Goal: Task Accomplishment & Management: Use online tool/utility

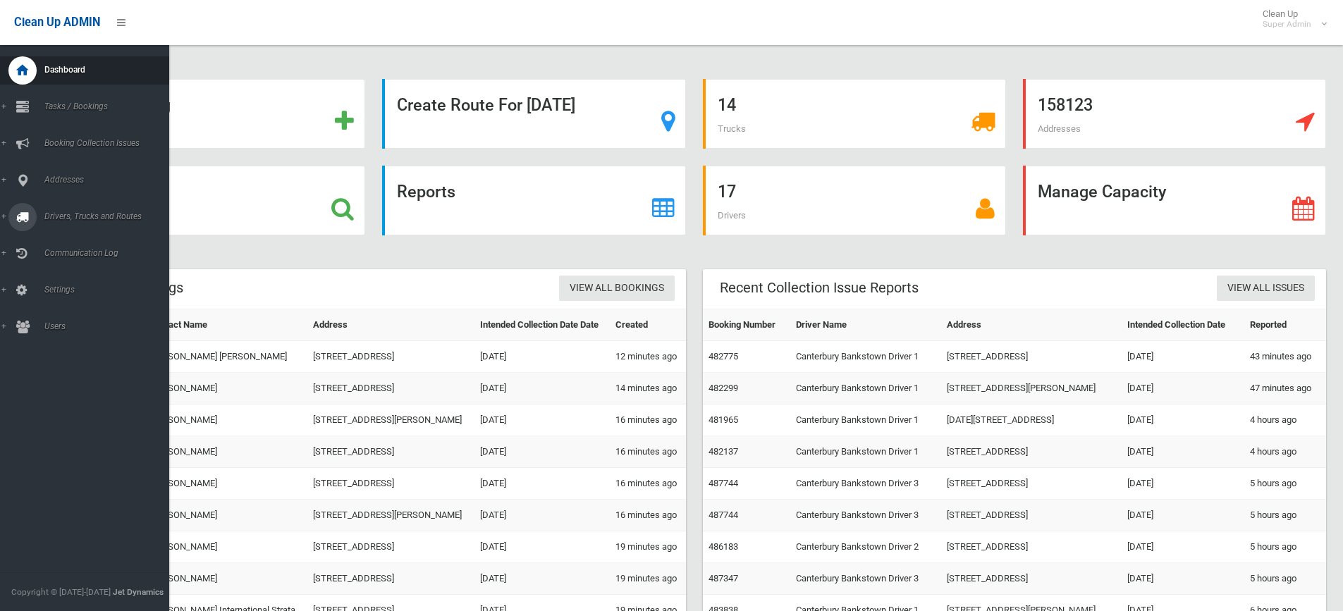
click at [66, 216] on span "Drivers, Trucks and Routes" at bounding box center [110, 217] width 140 height 10
click at [64, 300] on span "Routes" at bounding box center [104, 300] width 128 height 10
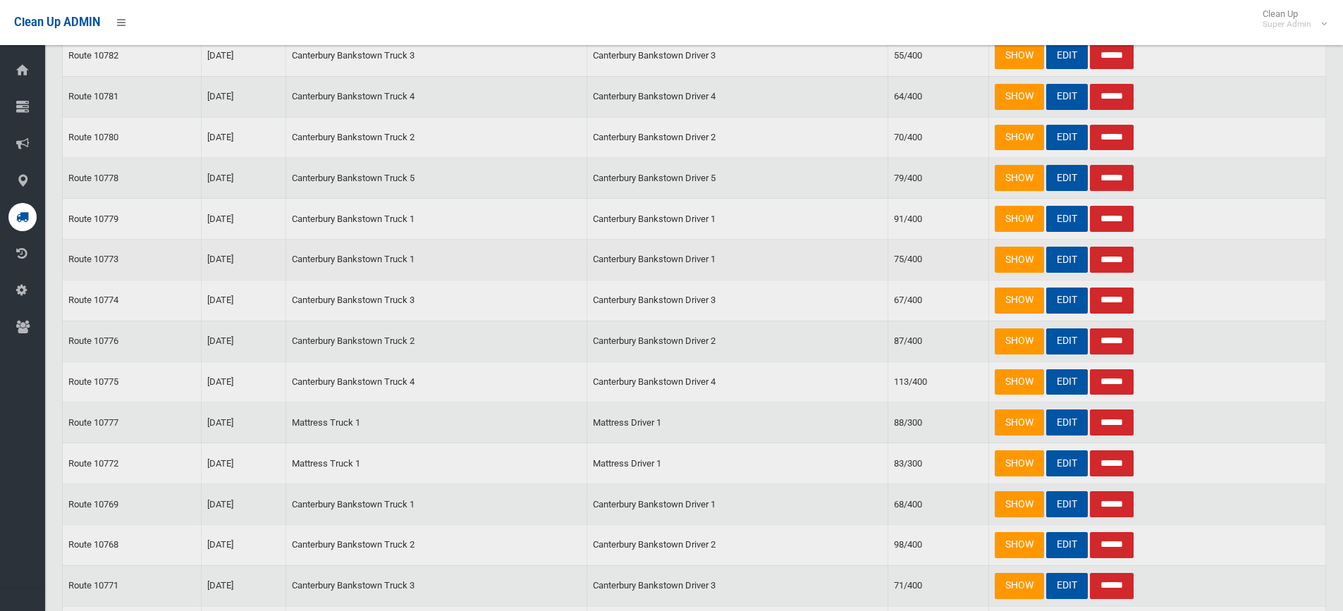
scroll to position [353, 0]
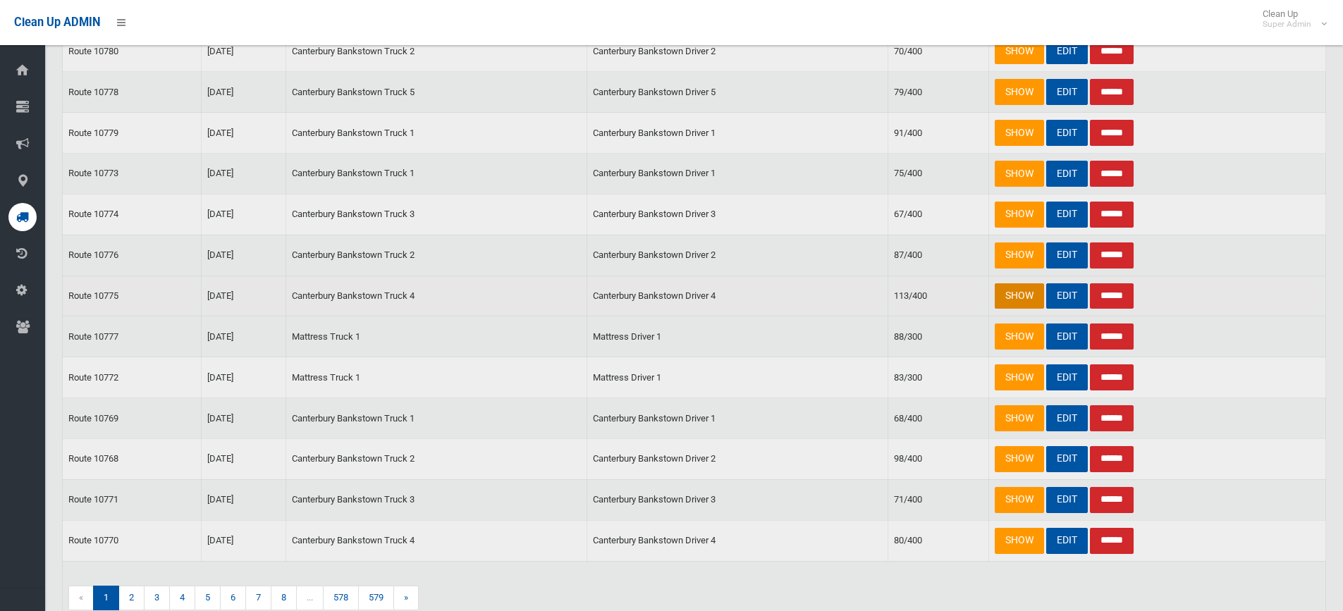
click at [1018, 293] on link "SHOW" at bounding box center [1019, 296] width 49 height 26
click at [1002, 252] on link "SHOW" at bounding box center [1019, 256] width 49 height 26
click at [1024, 170] on link "SHOW" at bounding box center [1019, 174] width 49 height 26
click at [1029, 187] on link "SHOW" at bounding box center [1019, 174] width 49 height 26
click at [1022, 310] on link "SHOW" at bounding box center [1019, 296] width 49 height 26
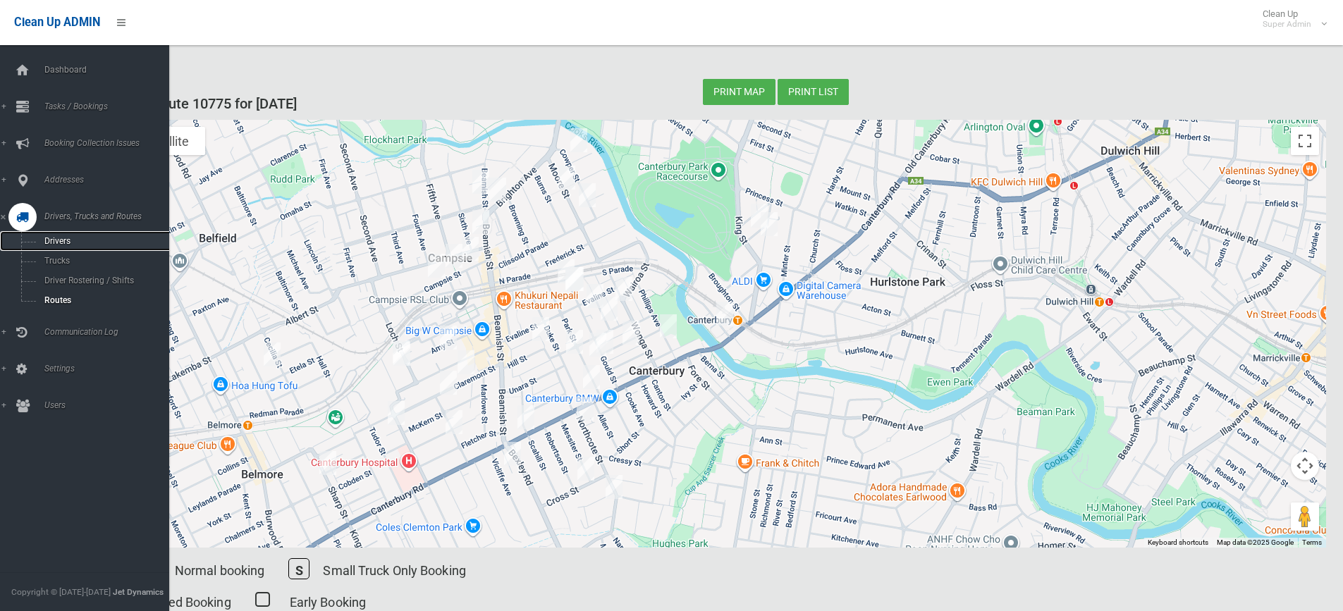
click at [65, 240] on span "Drivers" at bounding box center [104, 241] width 128 height 10
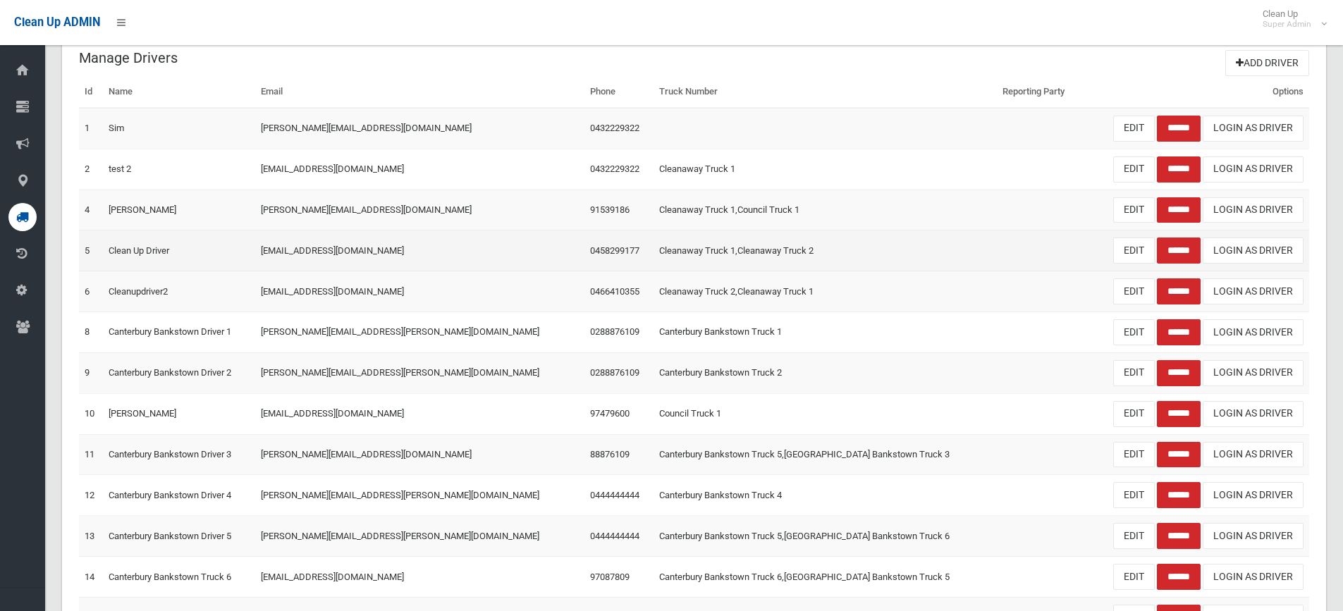
scroll to position [71, 0]
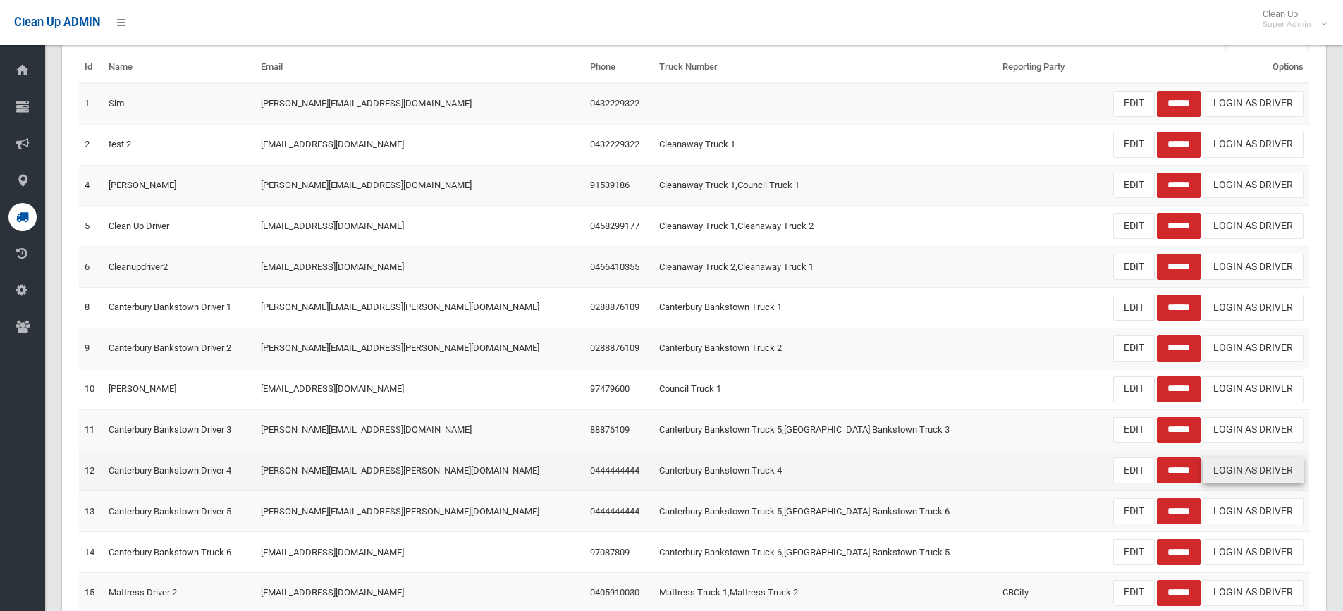
click at [1267, 470] on link "Login As Driver" at bounding box center [1253, 471] width 101 height 26
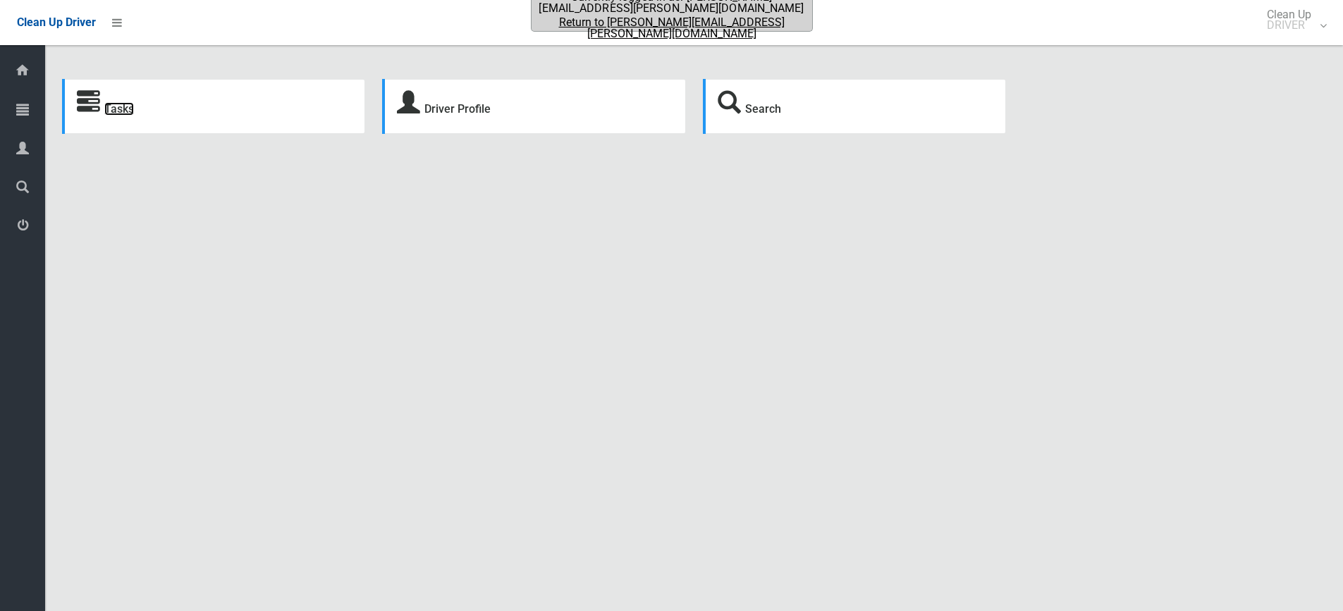
click at [111, 109] on link "Tasks" at bounding box center [119, 108] width 30 height 13
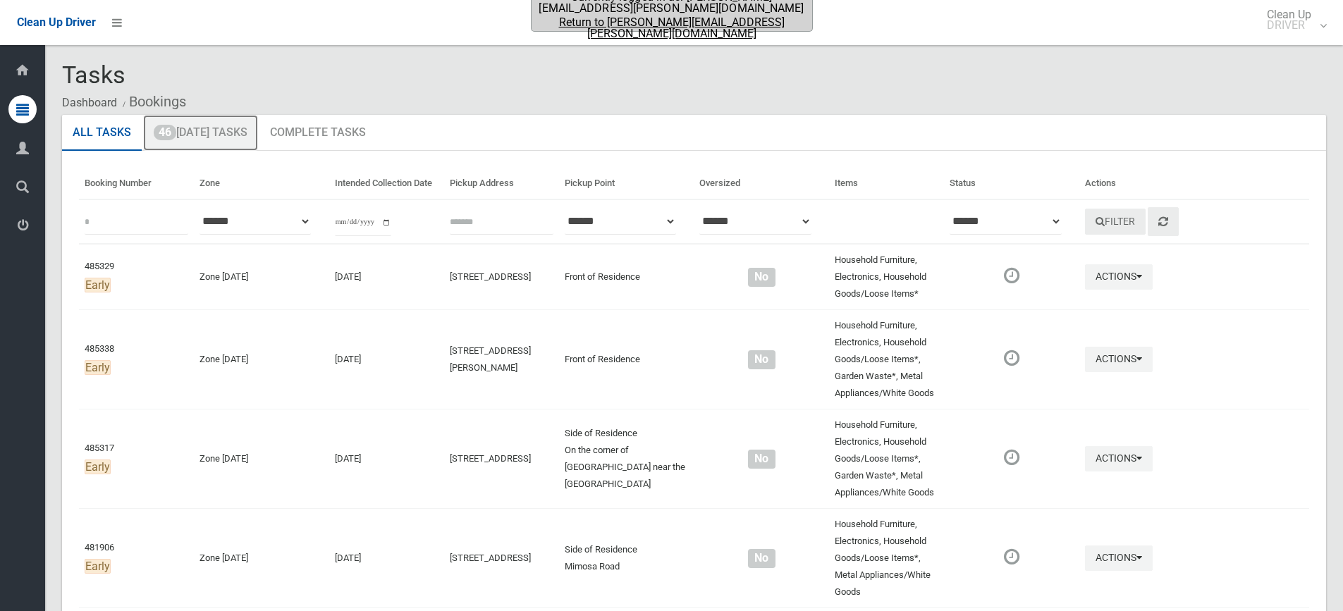
click at [216, 131] on link "46 Today's Tasks" at bounding box center [200, 133] width 115 height 37
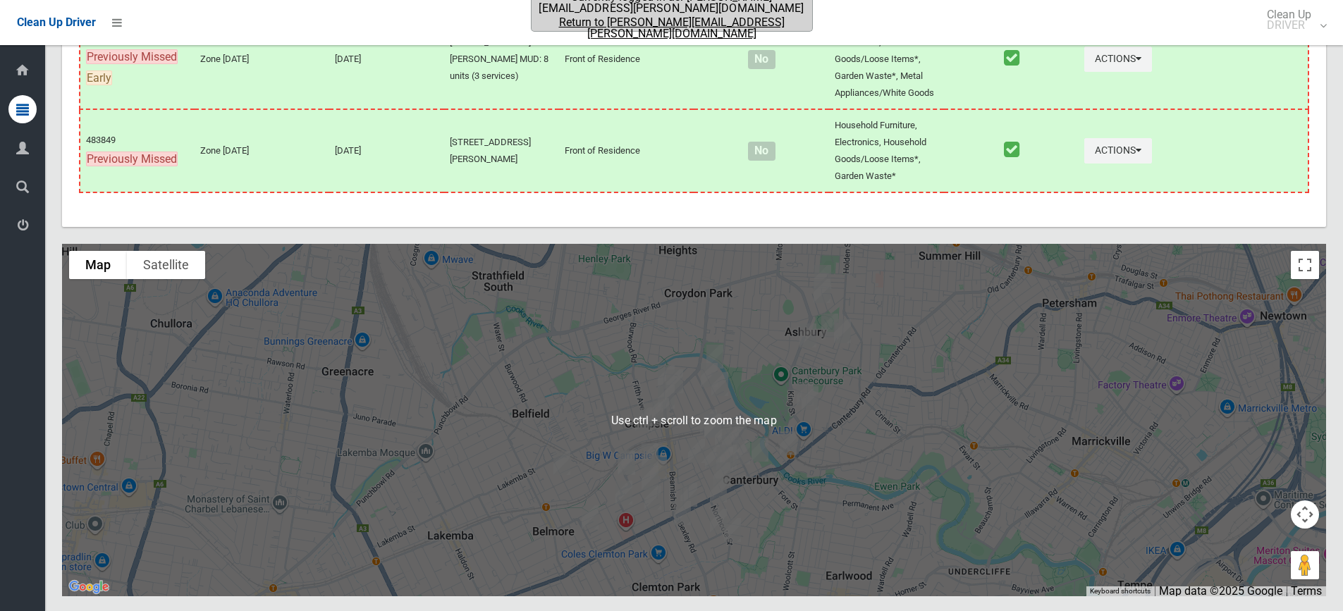
scroll to position [4206, 0]
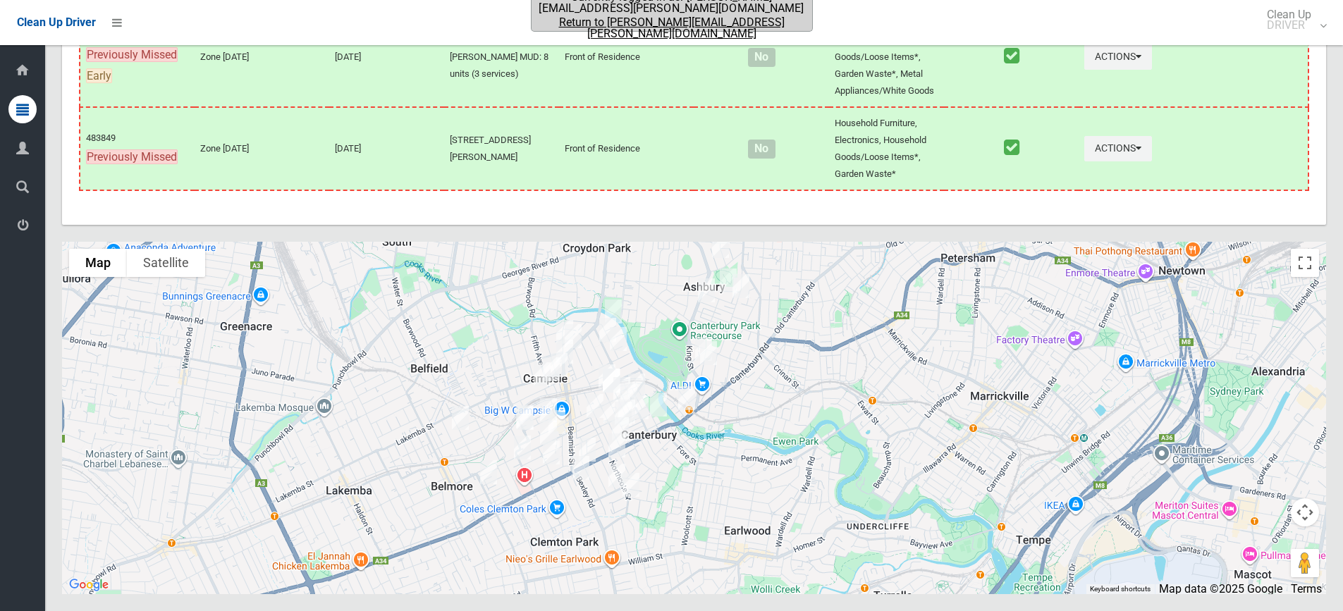
drag, startPoint x: 852, startPoint y: 476, endPoint x: 746, endPoint y: 434, distance: 114.6
click at [746, 434] on div at bounding box center [694, 418] width 1264 height 353
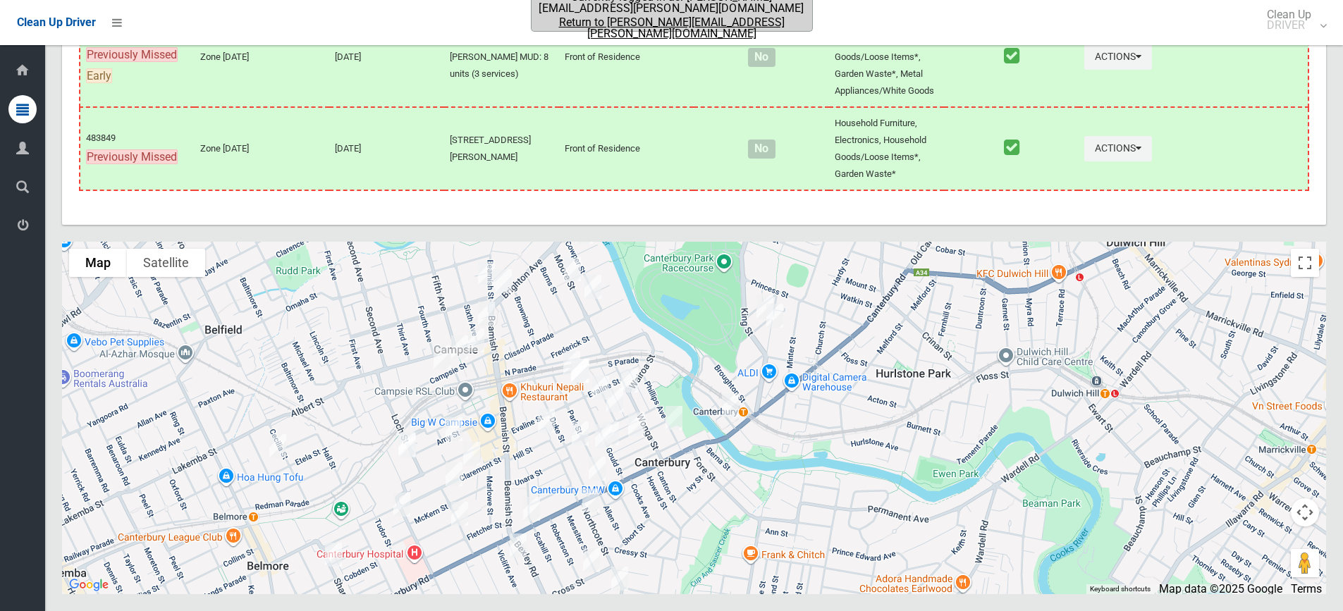
drag, startPoint x: 802, startPoint y: 415, endPoint x: 802, endPoint y: 456, distance: 40.9
click at [802, 456] on div at bounding box center [694, 418] width 1264 height 353
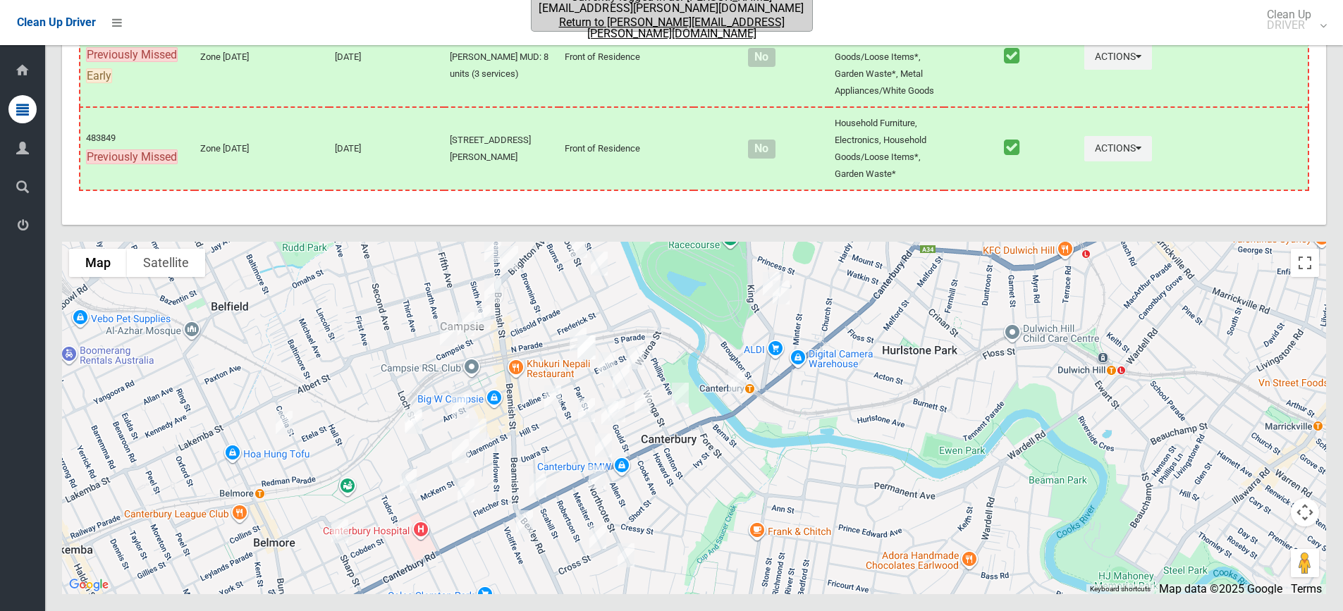
drag, startPoint x: 707, startPoint y: 455, endPoint x: 716, endPoint y: 429, distance: 28.3
click at [716, 429] on div at bounding box center [694, 418] width 1264 height 353
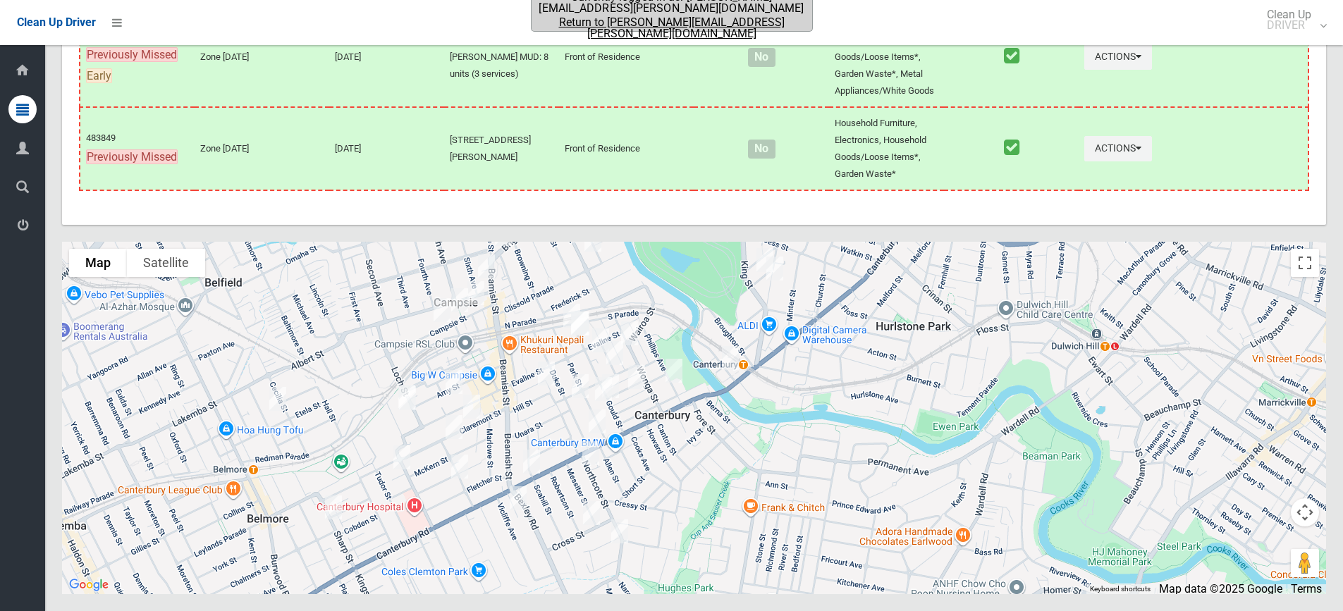
drag, startPoint x: 769, startPoint y: 491, endPoint x: 762, endPoint y: 470, distance: 21.6
click at [762, 470] on div at bounding box center [694, 418] width 1264 height 353
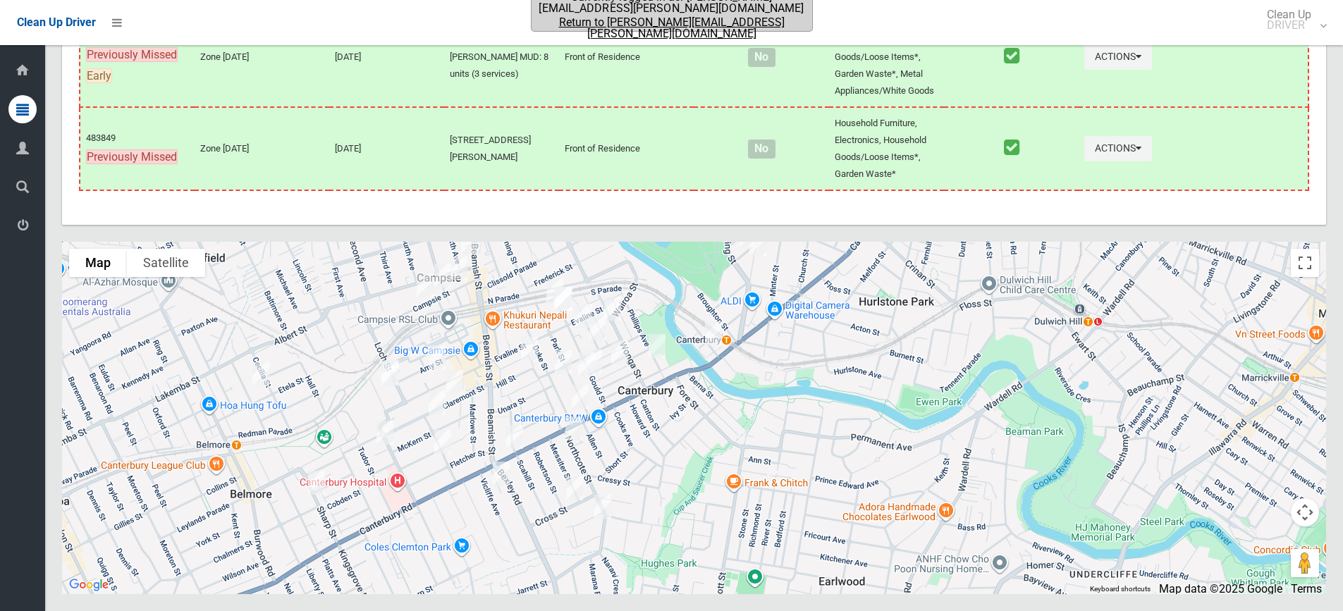
drag, startPoint x: 682, startPoint y: 403, endPoint x: 665, endPoint y: 377, distance: 31.1
click at [665, 377] on div at bounding box center [694, 418] width 1264 height 353
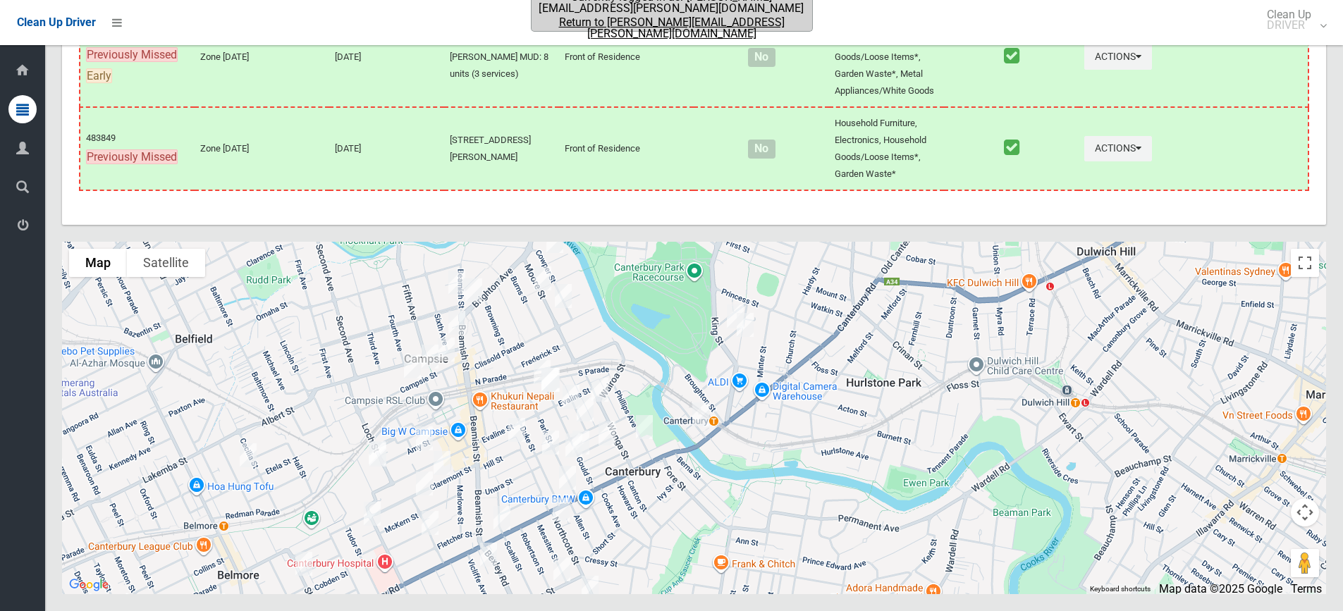
drag, startPoint x: 654, startPoint y: 369, endPoint x: 641, endPoint y: 453, distance: 84.2
click at [641, 453] on div at bounding box center [694, 418] width 1264 height 353
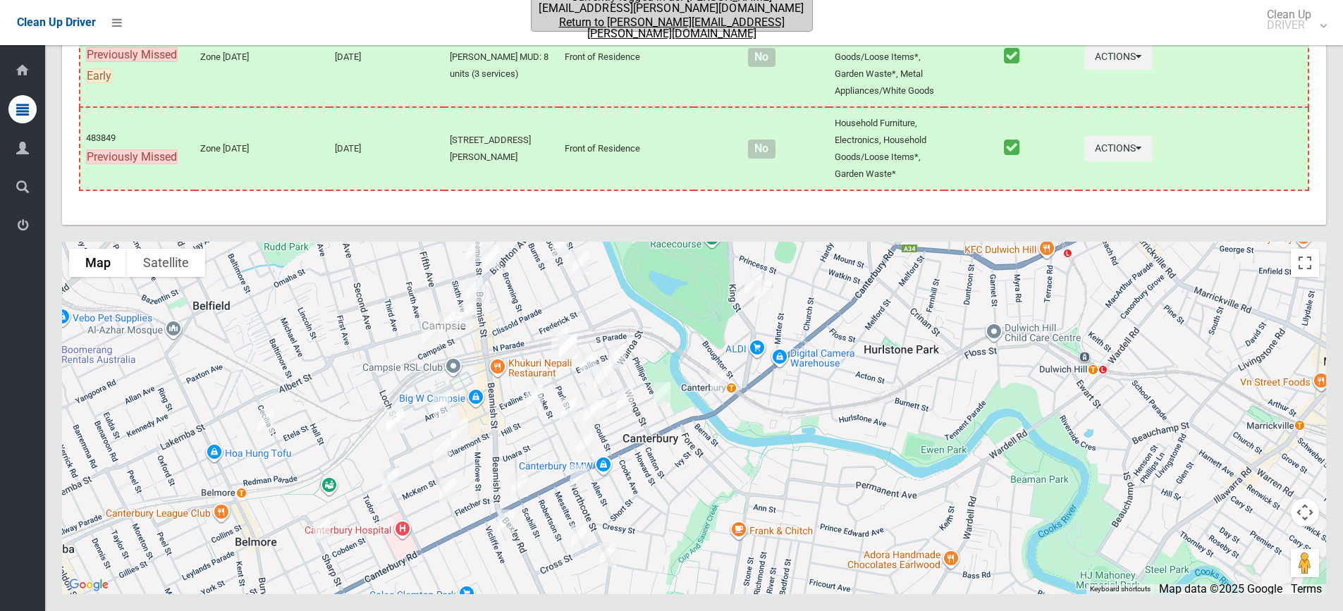
drag, startPoint x: 656, startPoint y: 460, endPoint x: 1298, endPoint y: 410, distance: 644.3
click at [679, 427] on div at bounding box center [694, 418] width 1264 height 353
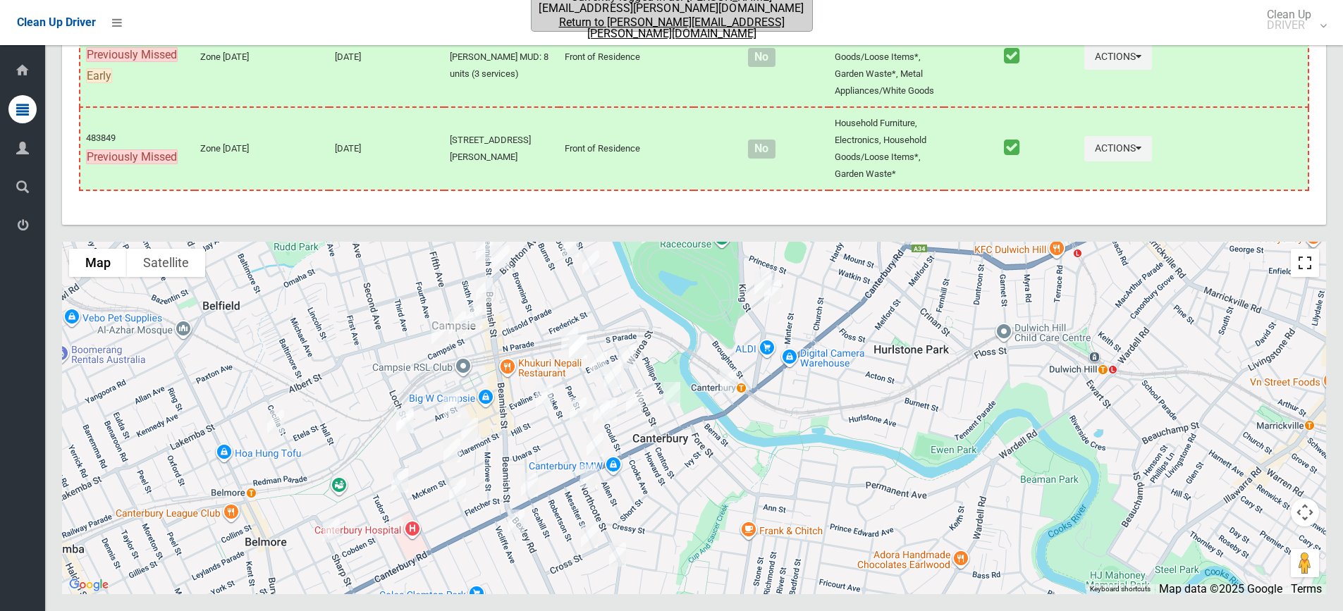
click at [1307, 262] on button "Toggle fullscreen view" at bounding box center [1305, 263] width 28 height 28
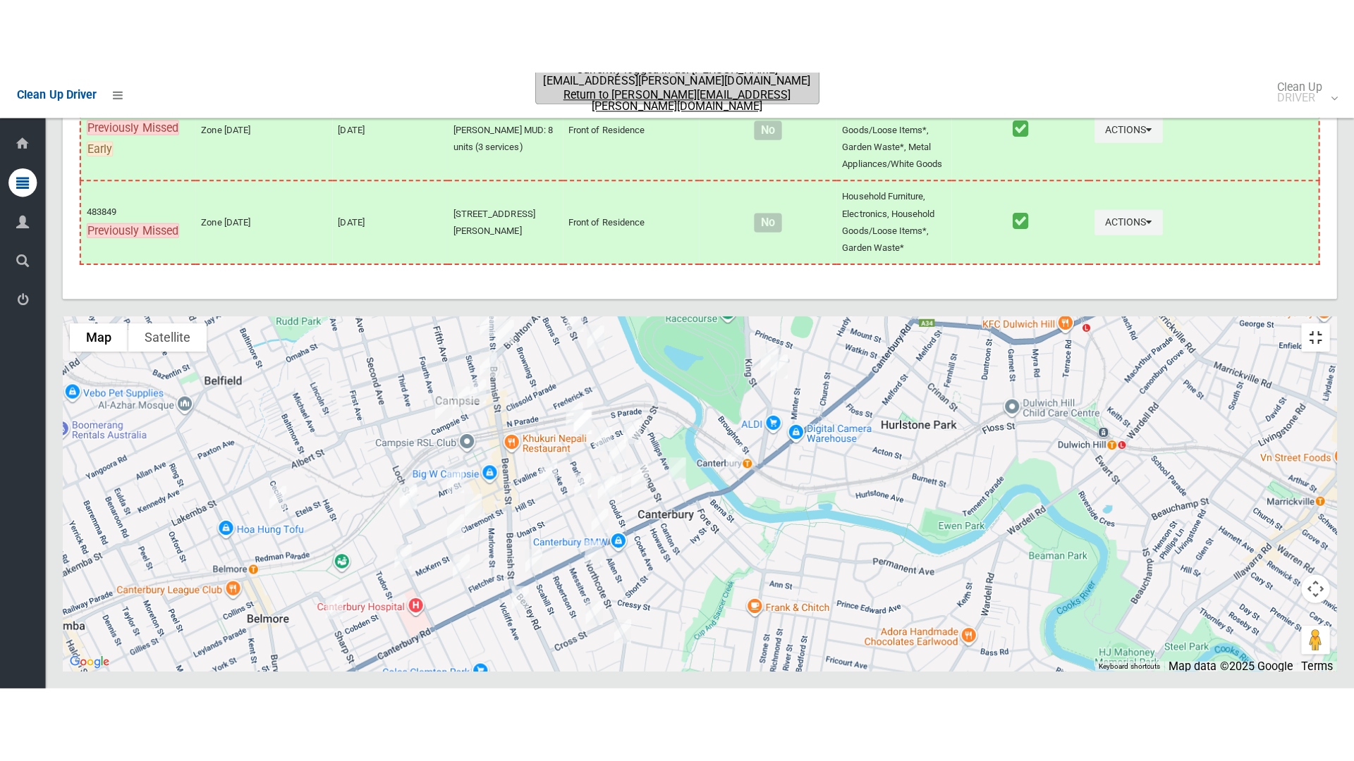
scroll to position [3954, 0]
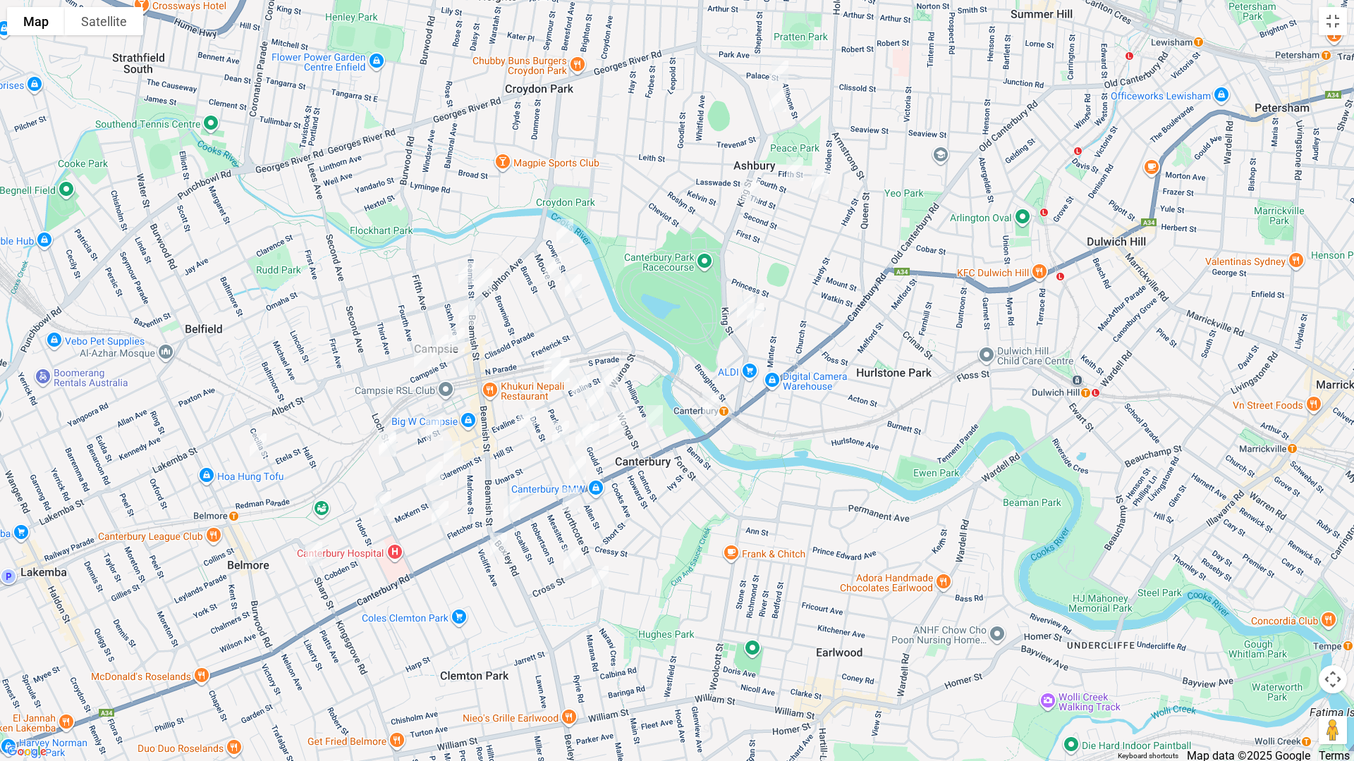
drag, startPoint x: 540, startPoint y: 263, endPoint x: 540, endPoint y: 326, distance: 63.5
click at [540, 326] on div at bounding box center [677, 380] width 1354 height 761
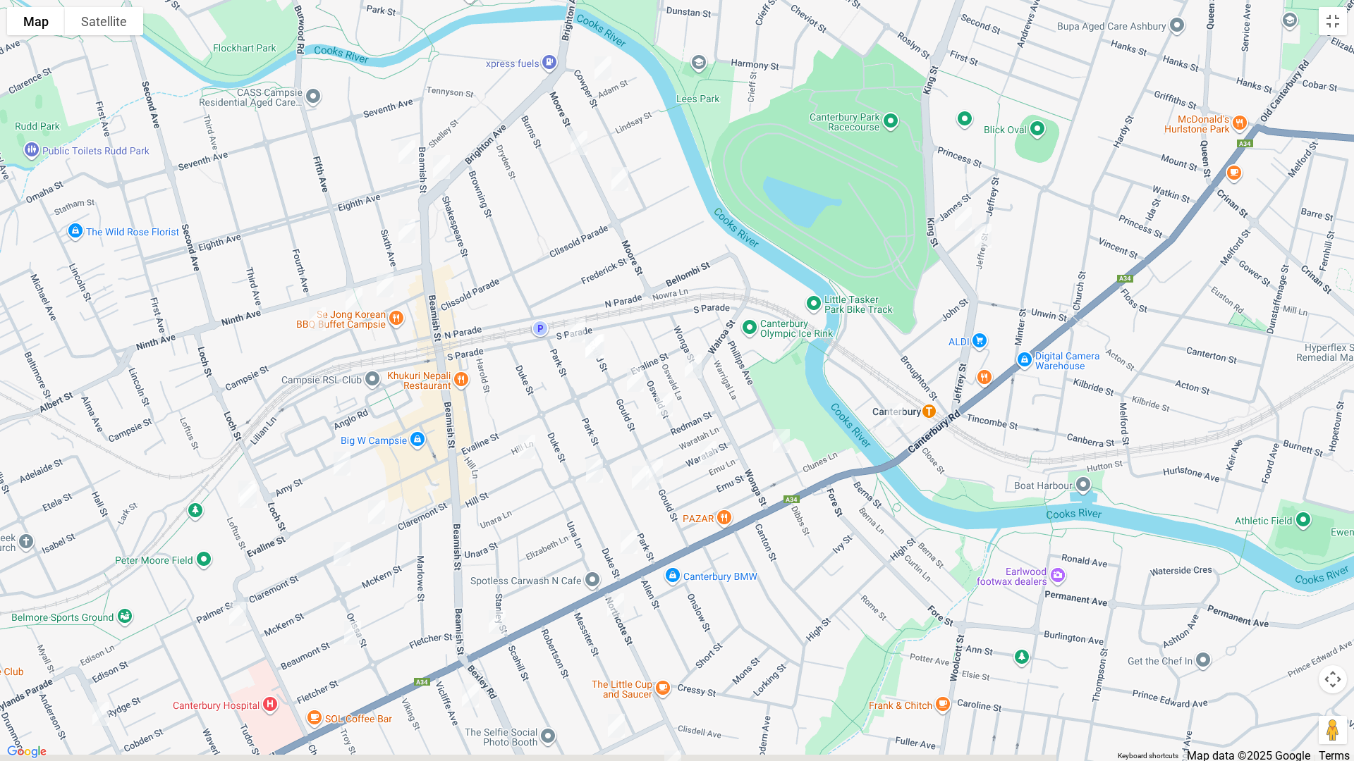
drag, startPoint x: 499, startPoint y: 419, endPoint x: 539, endPoint y: 391, distance: 48.1
click at [539, 391] on div at bounding box center [677, 380] width 1354 height 761
click at [1331, 26] on button "Toggle fullscreen view" at bounding box center [1333, 21] width 28 height 28
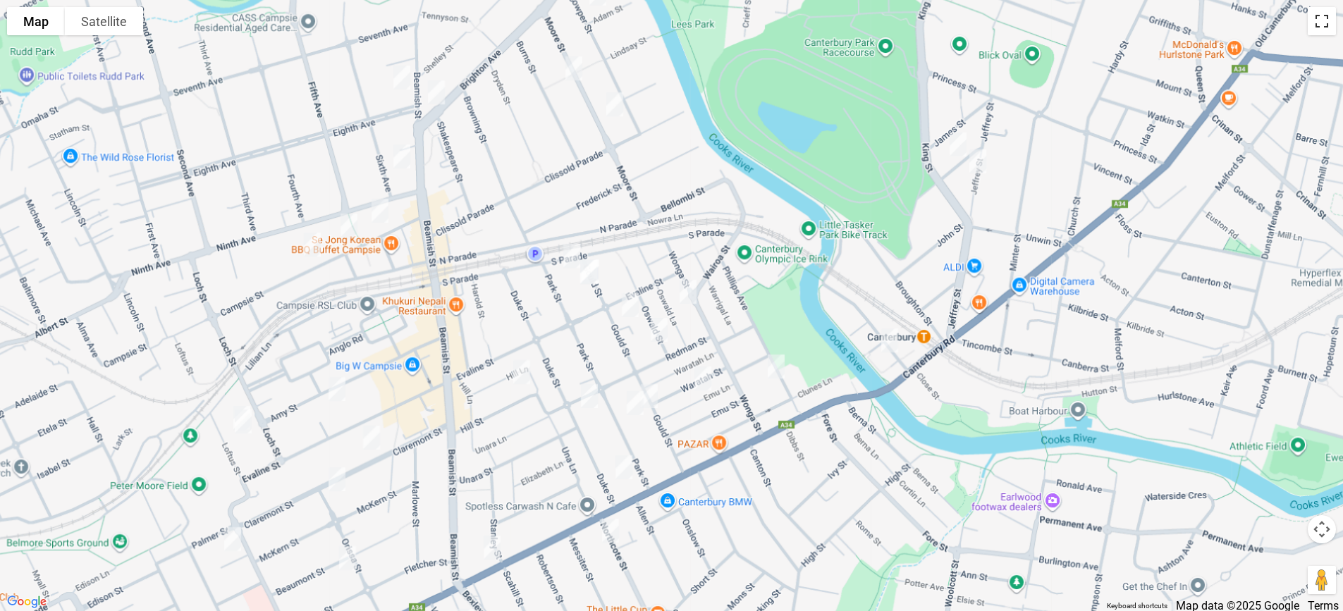
scroll to position [2363, 0]
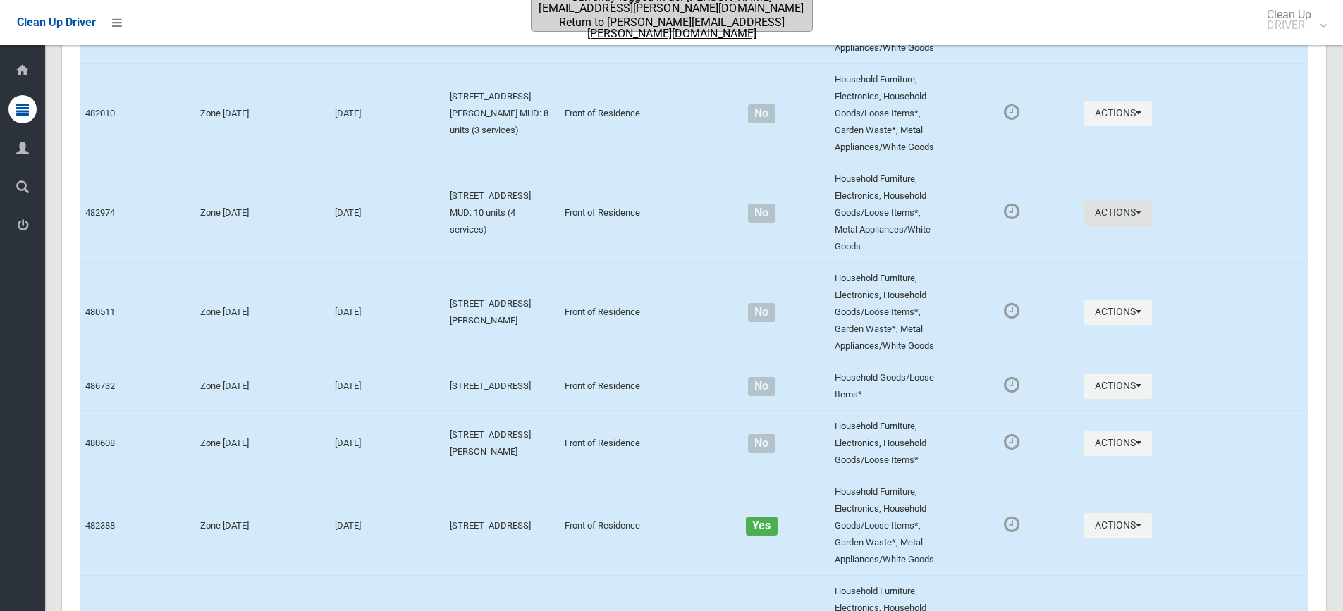
click at [1102, 205] on button "Actions" at bounding box center [1118, 213] width 68 height 26
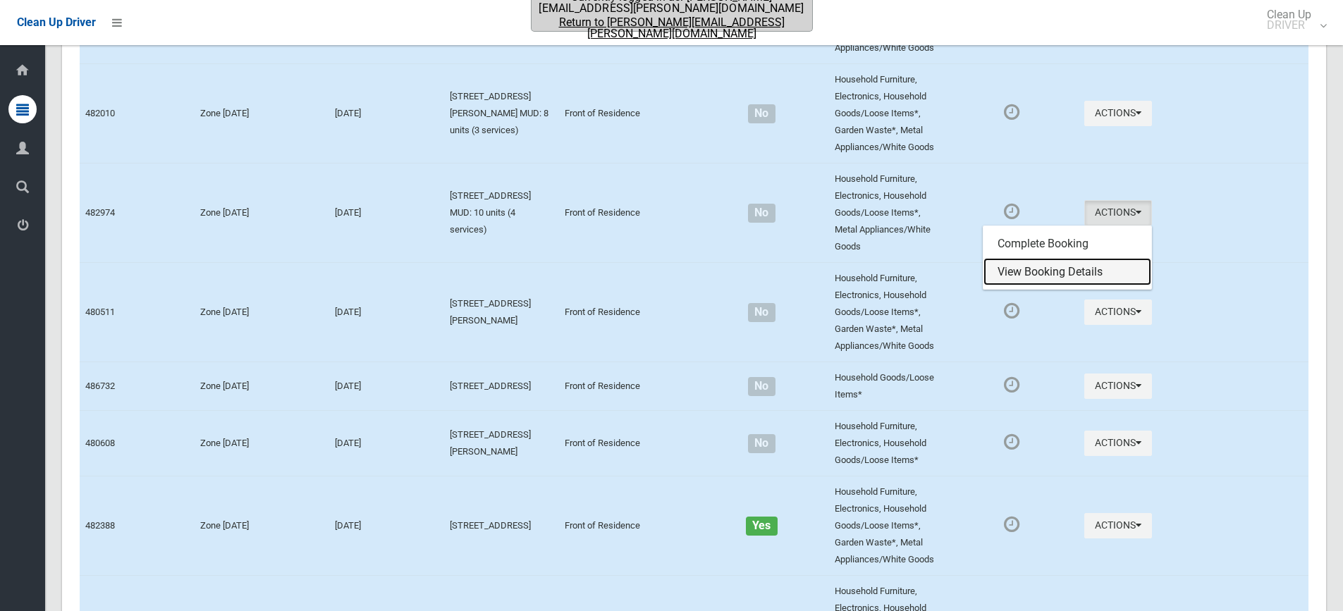
click at [1020, 274] on link "View Booking Details" at bounding box center [1068, 272] width 168 height 28
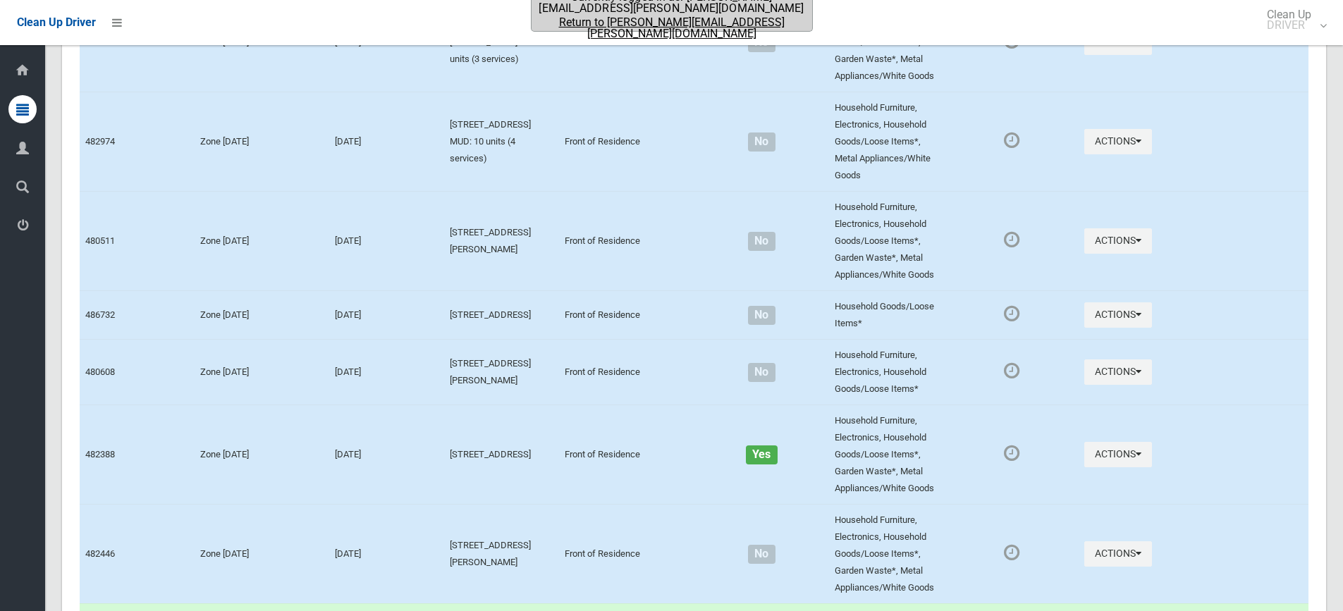
scroll to position [2434, 0]
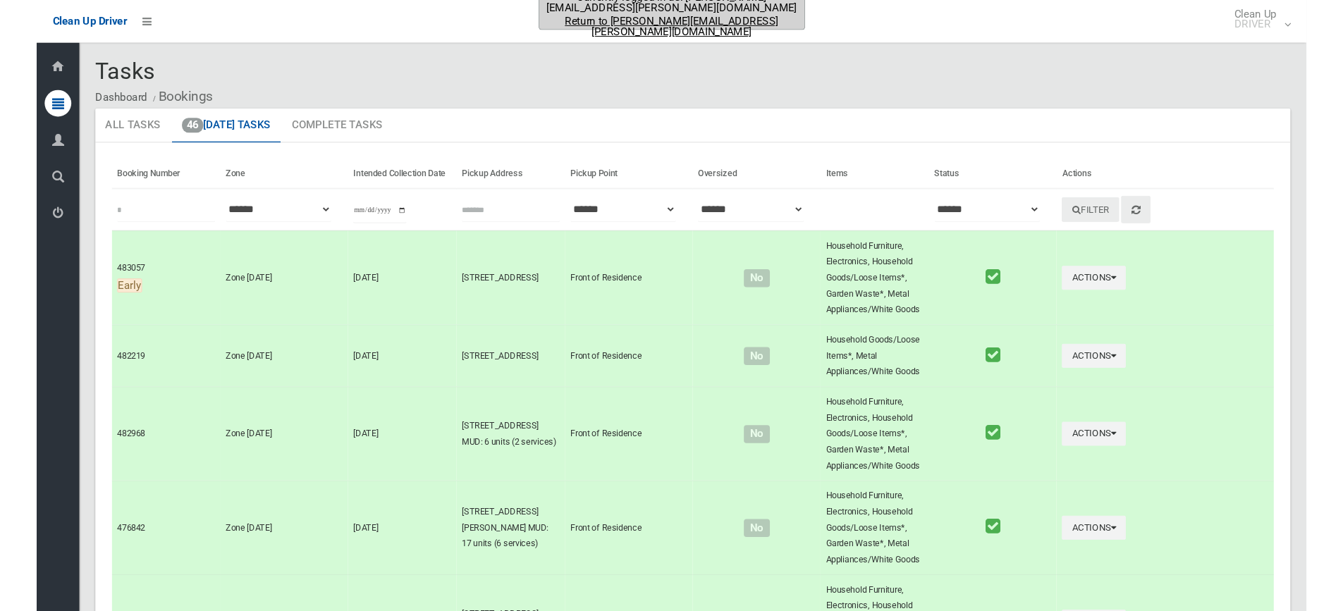
scroll to position [2434, 0]
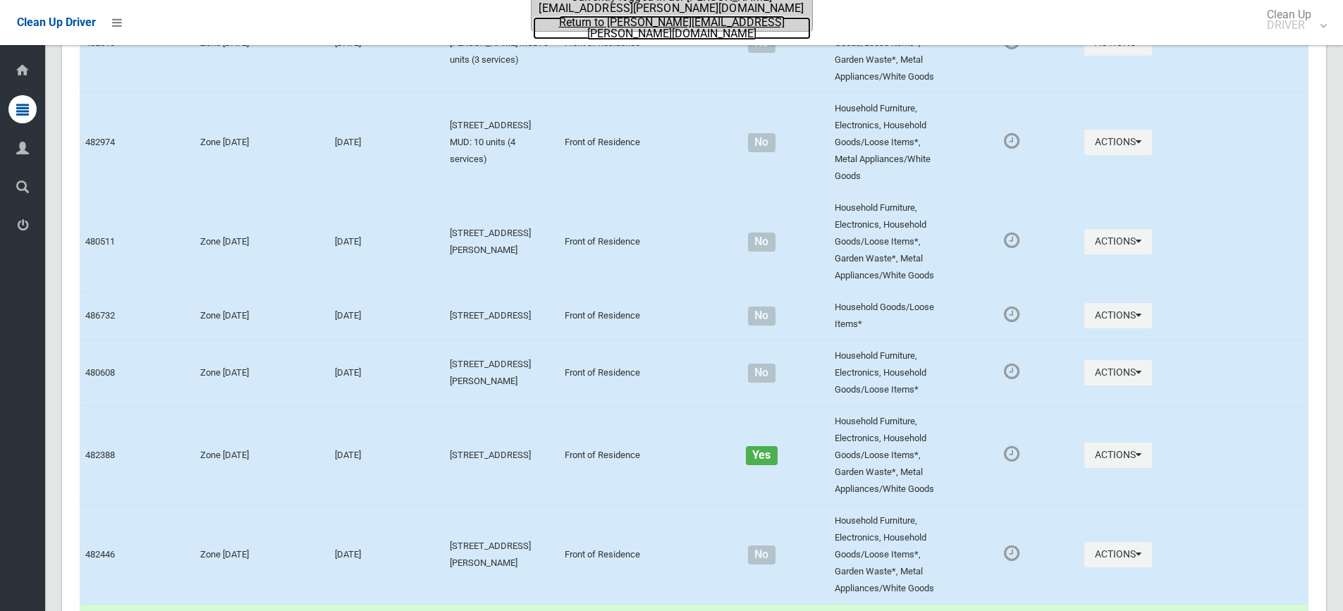
click at [651, 25] on link "Return to brodie.smith@cbcity.nsw.gov.au" at bounding box center [672, 28] width 278 height 23
